Goal: Use online tool/utility: Utilize a website feature to perform a specific function

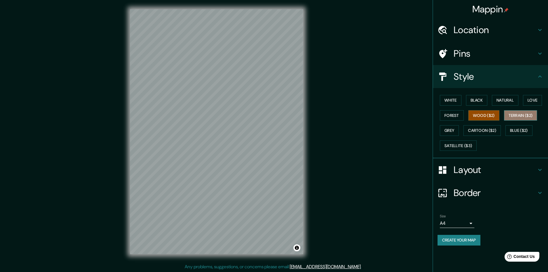
click at [516, 115] on button "Terrain ($2)" at bounding box center [520, 115] width 33 height 11
click at [492, 116] on button "Wood ($2)" at bounding box center [484, 115] width 31 height 11
click at [455, 136] on button "Grey" at bounding box center [449, 130] width 19 height 11
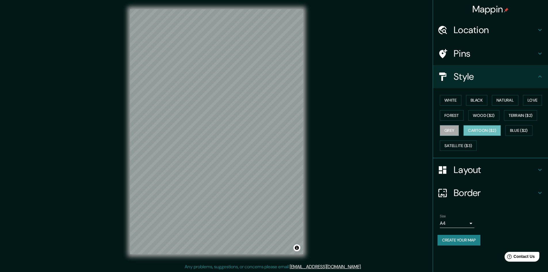
click at [471, 134] on button "Cartoon ($2)" at bounding box center [482, 130] width 37 height 11
click at [518, 134] on button "Blue ($2)" at bounding box center [519, 130] width 27 height 11
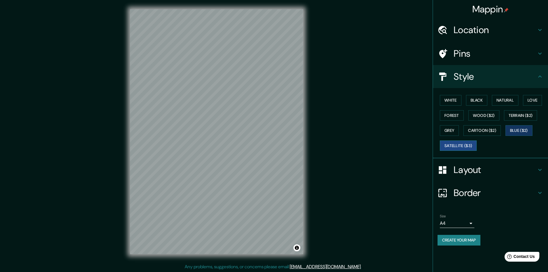
click at [465, 145] on button "Satellite ($3)" at bounding box center [458, 145] width 37 height 11
click at [486, 113] on button "Wood ($2)" at bounding box center [484, 115] width 31 height 11
click at [476, 145] on button "Satellite ($3)" at bounding box center [458, 145] width 37 height 11
click at [491, 111] on button "Wood ($2)" at bounding box center [484, 115] width 31 height 11
click at [458, 116] on button "Forest" at bounding box center [452, 115] width 24 height 11
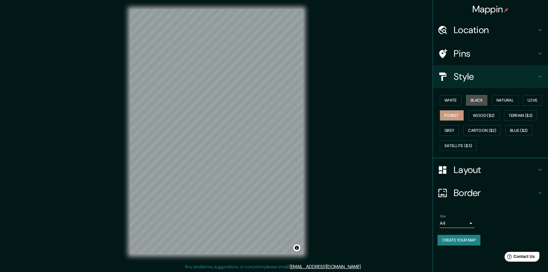
click at [477, 101] on button "Black" at bounding box center [477, 100] width 22 height 11
click at [507, 99] on button "Natural" at bounding box center [505, 100] width 26 height 11
click at [535, 100] on button "Love" at bounding box center [532, 100] width 19 height 11
click at [493, 115] on button "Wood ($2)" at bounding box center [484, 115] width 31 height 11
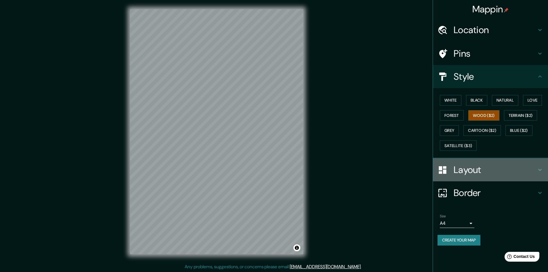
click at [491, 167] on h4 "Layout" at bounding box center [495, 170] width 83 height 12
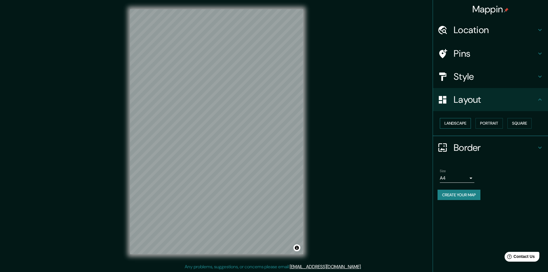
click at [461, 127] on button "Landscape" at bounding box center [455, 123] width 31 height 11
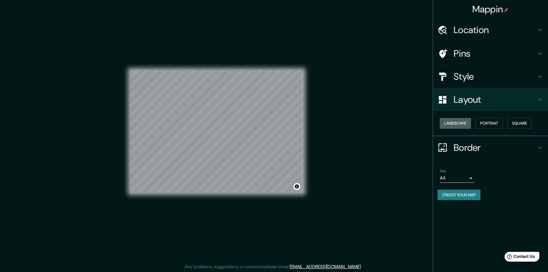
click at [464, 125] on button "Landscape" at bounding box center [455, 123] width 31 height 11
click at [492, 124] on button "Portrait" at bounding box center [489, 123] width 27 height 11
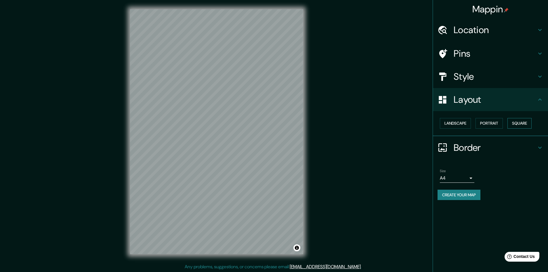
click at [516, 124] on button "Square" at bounding box center [520, 123] width 24 height 11
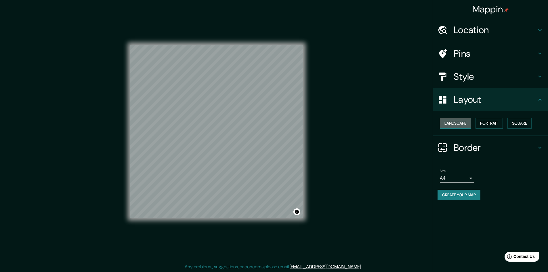
click at [454, 121] on button "Landscape" at bounding box center [455, 123] width 31 height 11
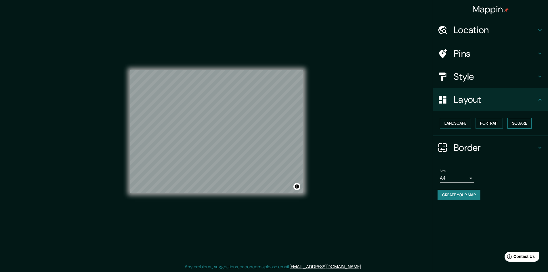
click at [513, 125] on button "Square" at bounding box center [520, 123] width 24 height 11
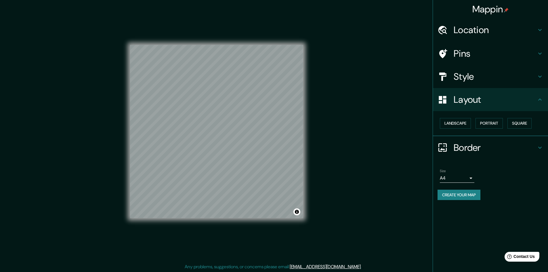
click at [523, 149] on h4 "Border" at bounding box center [495, 148] width 83 height 12
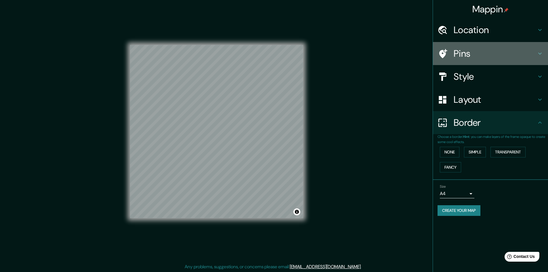
click at [470, 58] on h4 "Pins" at bounding box center [495, 54] width 83 height 12
